Goal: Information Seeking & Learning: Learn about a topic

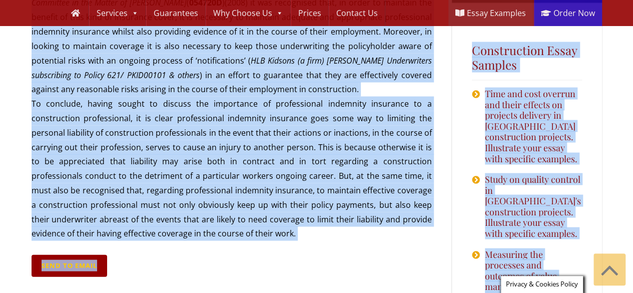
scroll to position [1010, 0]
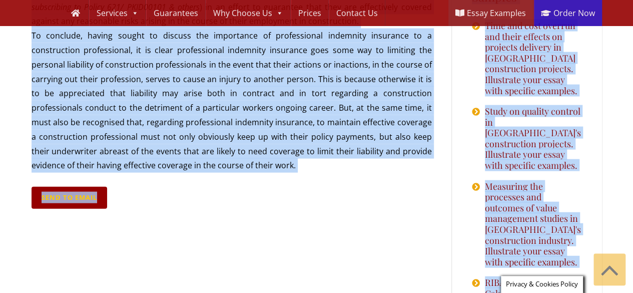
drag, startPoint x: 31, startPoint y: 110, endPoint x: 235, endPoint y: 119, distance: 204.9
click at [235, 119] on div "Skip to primary navigation Skip to content Skip to primary sidebar Skip to foot…" at bounding box center [316, 211] width 633 height 2443
copy p "Lo ipsumdo si ametcon adi elitseddoe te incididuntut laboreetd magnaaliq en a m…"
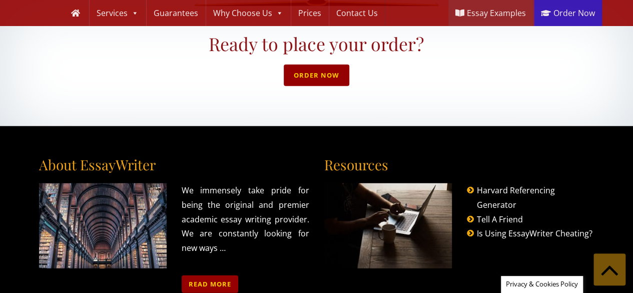
scroll to position [3129, 0]
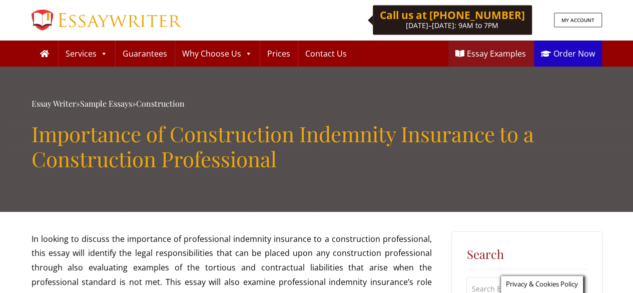
click at [181, 133] on h1 "Importance of Construction Indemnity Insurance to a Construction Professional" at bounding box center [317, 146] width 571 height 51
